Goal: Task Accomplishment & Management: Complete application form

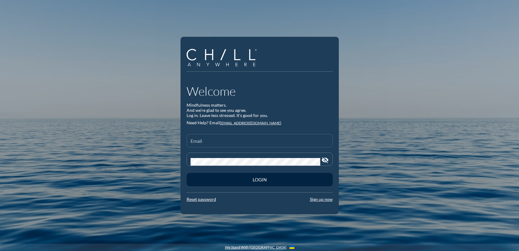
click at [247, 139] on div "Email" at bounding box center [260, 141] width 138 height 13
click at [326, 200] on link "Sign up now" at bounding box center [321, 199] width 23 height 5
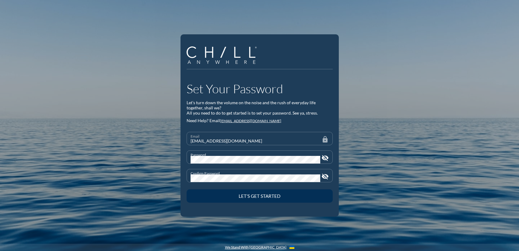
click at [287, 196] on div "Let’s Get Started" at bounding box center [259, 196] width 125 height 5
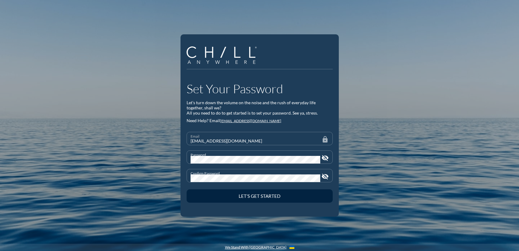
click at [53, 139] on div "Set Your Password Let’s turn down the volume on the noise and the rush of every…" at bounding box center [259, 125] width 519 height 251
click at [325, 158] on icon "visibility_off" at bounding box center [324, 158] width 7 height 7
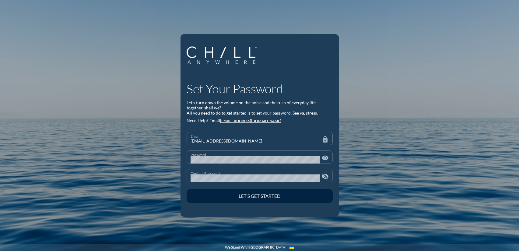
click at [325, 178] on icon "visibility_off" at bounding box center [324, 176] width 7 height 7
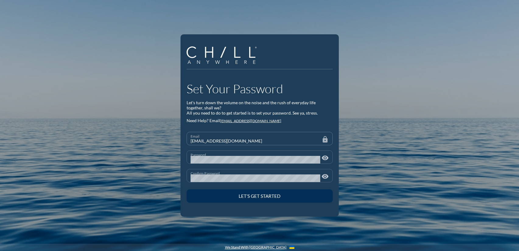
click at [245, 196] on div "Let’s Get Started" at bounding box center [259, 196] width 125 height 5
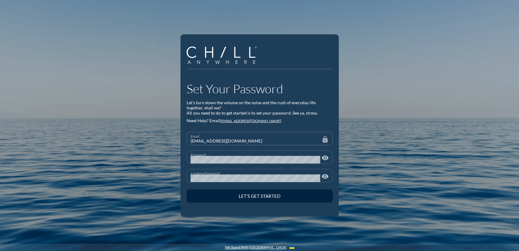
click at [324, 156] on icon "visibility" at bounding box center [324, 158] width 7 height 7
click at [326, 175] on icon "visibility" at bounding box center [324, 176] width 7 height 7
click at [426, 170] on div "Set Your Password Let’s turn down the volume on the noise and the rush of every…" at bounding box center [259, 125] width 519 height 251
